Goal: Task Accomplishment & Management: Manage account settings

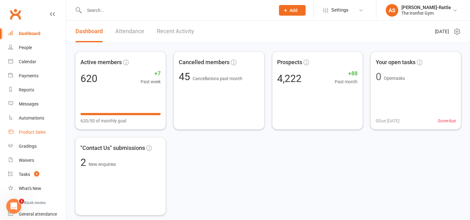
scroll to position [17, 0]
click at [121, 10] on input "text" at bounding box center [176, 10] width 189 height 9
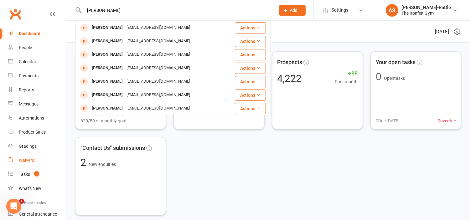
type input "[PERSON_NAME]"
click at [30, 159] on div "Waivers" at bounding box center [26, 160] width 15 height 5
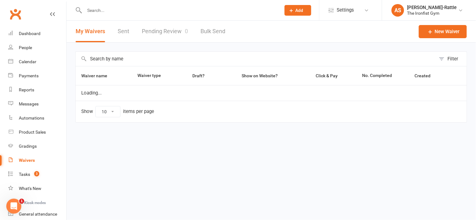
click at [104, 8] on input "text" at bounding box center [179, 10] width 194 height 9
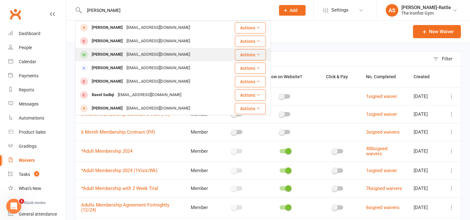
type input "[PERSON_NAME]"
click at [133, 56] on div "[EMAIL_ADDRESS][DOMAIN_NAME]" at bounding box center [158, 54] width 67 height 9
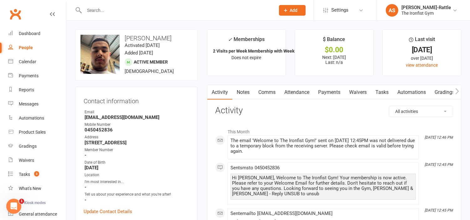
scroll to position [49, 0]
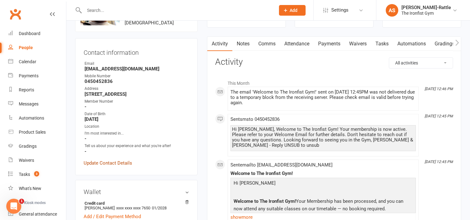
click at [107, 160] on link "Update Contact Details" at bounding box center [108, 164] width 49 height 8
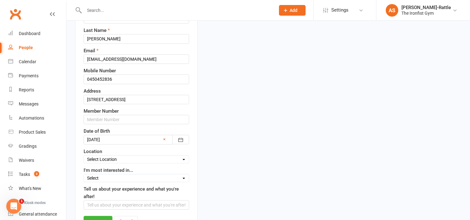
scroll to position [98, 0]
click at [112, 116] on input "text" at bounding box center [137, 119] width 106 height 9
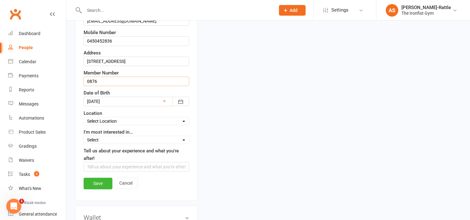
scroll to position [142, 0]
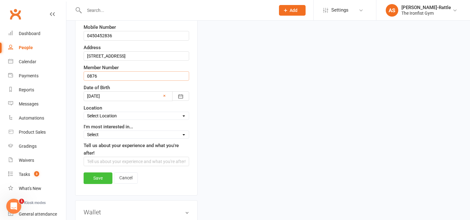
type input "0876"
click at [97, 177] on link "Save" at bounding box center [98, 178] width 29 height 11
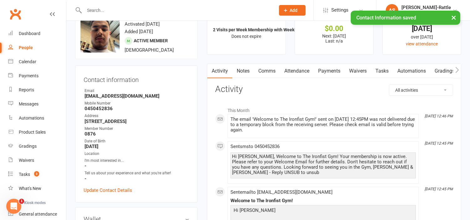
scroll to position [0, 0]
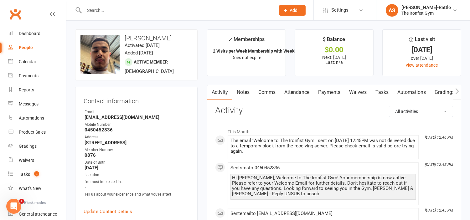
click at [171, 13] on input "text" at bounding box center [176, 10] width 189 height 9
click at [39, 36] on link "Dashboard" at bounding box center [37, 34] width 58 height 14
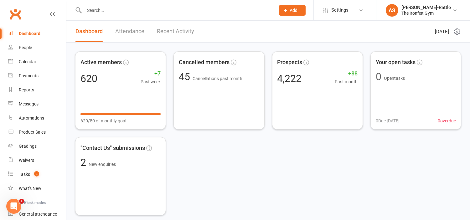
click at [115, 10] on input "text" at bounding box center [176, 10] width 189 height 9
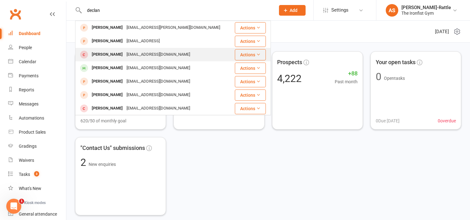
type input "declan"
click at [153, 51] on div "[EMAIL_ADDRESS][DOMAIN_NAME]" at bounding box center [158, 54] width 67 height 9
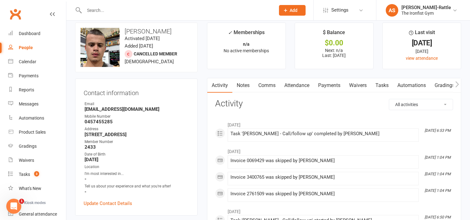
scroll to position [8, 0]
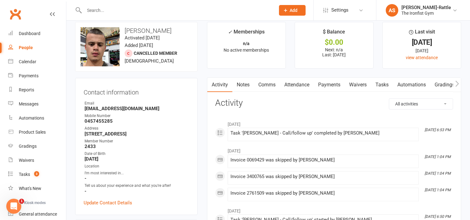
click at [107, 8] on input "text" at bounding box center [176, 10] width 189 height 9
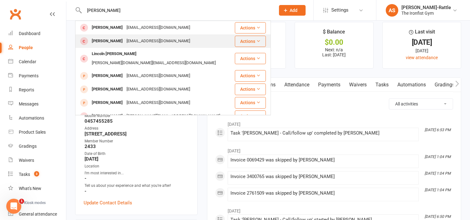
type input "[PERSON_NAME]"
click at [147, 44] on div "[EMAIL_ADDRESS][DOMAIN_NAME]" at bounding box center [158, 41] width 67 height 9
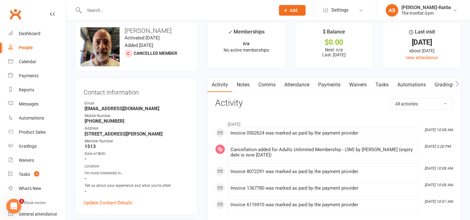
scroll to position [8, 0]
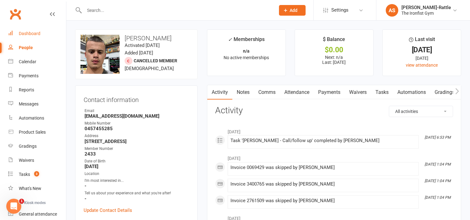
click at [35, 35] on div "Dashboard" at bounding box center [30, 33] width 22 height 5
